Goal: Task Accomplishment & Management: Manage account settings

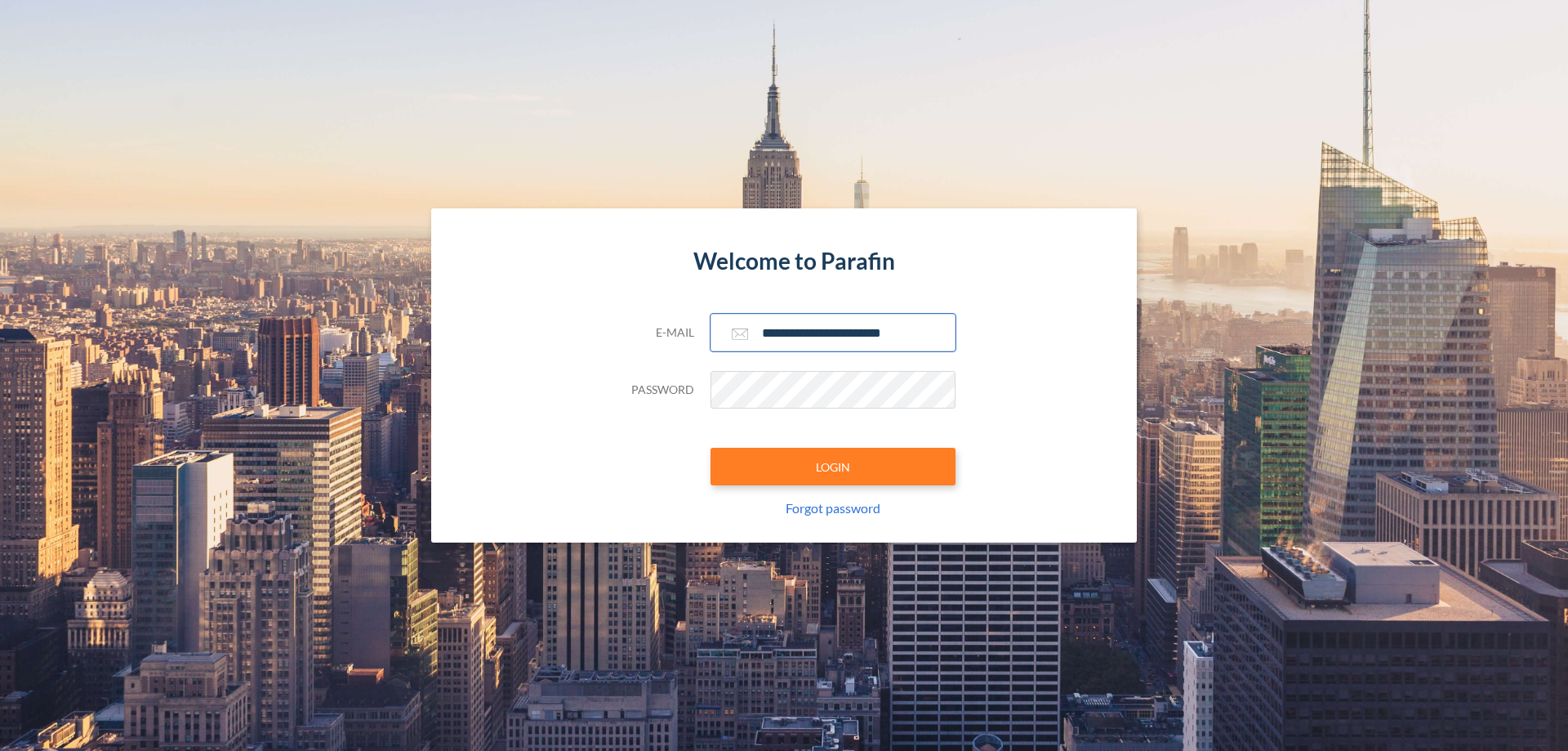
type input "**********"
click at [833, 466] on button "LOGIN" at bounding box center [832, 466] width 245 height 38
